Goal: Complete application form

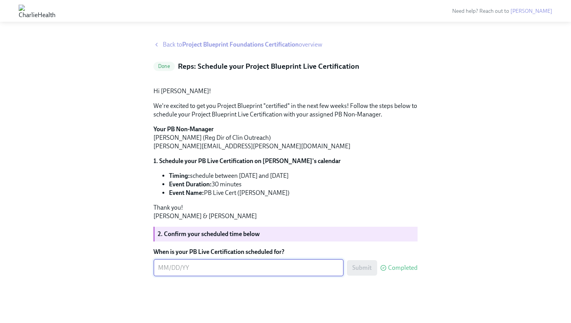
scroll to position [54, 0]
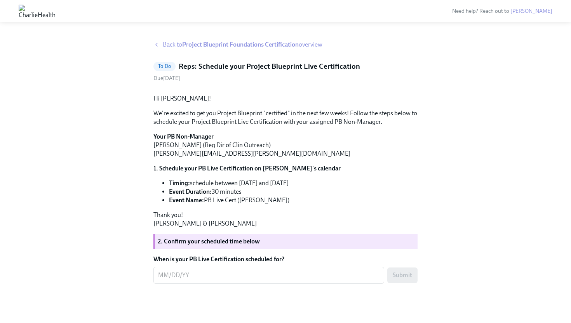
scroll to position [62, 0]
click at [255, 274] on textarea "When is your PB Live Certification scheduled for?" at bounding box center [268, 275] width 221 height 9
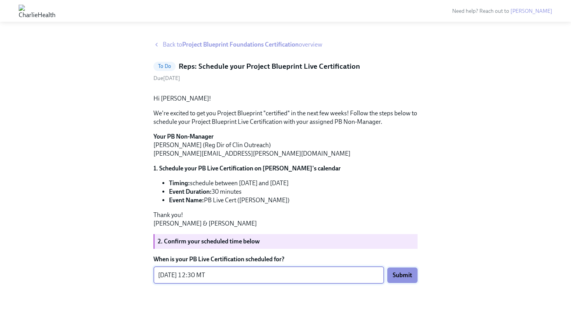
type textarea "09/23/2025 at 12:30 MT"
click at [410, 272] on button "Submit" at bounding box center [402, 275] width 30 height 16
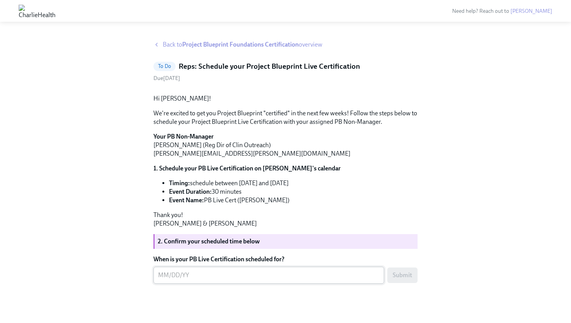
click at [240, 272] on div "x ​" at bounding box center [268, 275] width 231 height 17
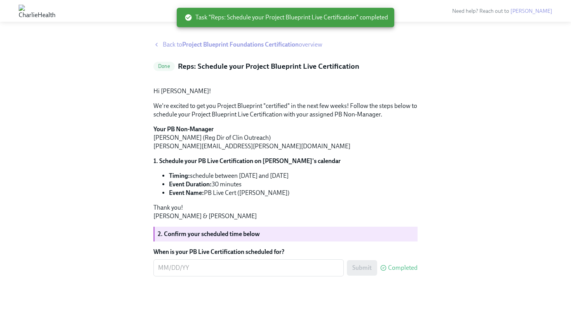
scroll to position [54, 0]
